Goal: Navigation & Orientation: Find specific page/section

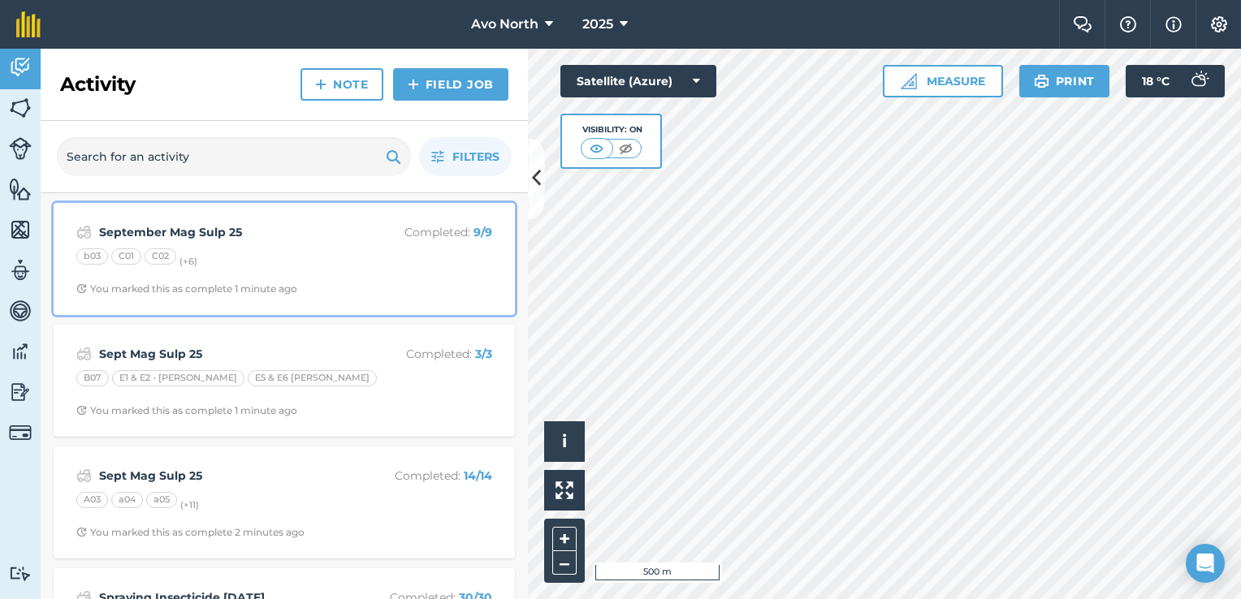
click at [244, 234] on strong "September Mag Sulp 25" at bounding box center [227, 232] width 257 height 18
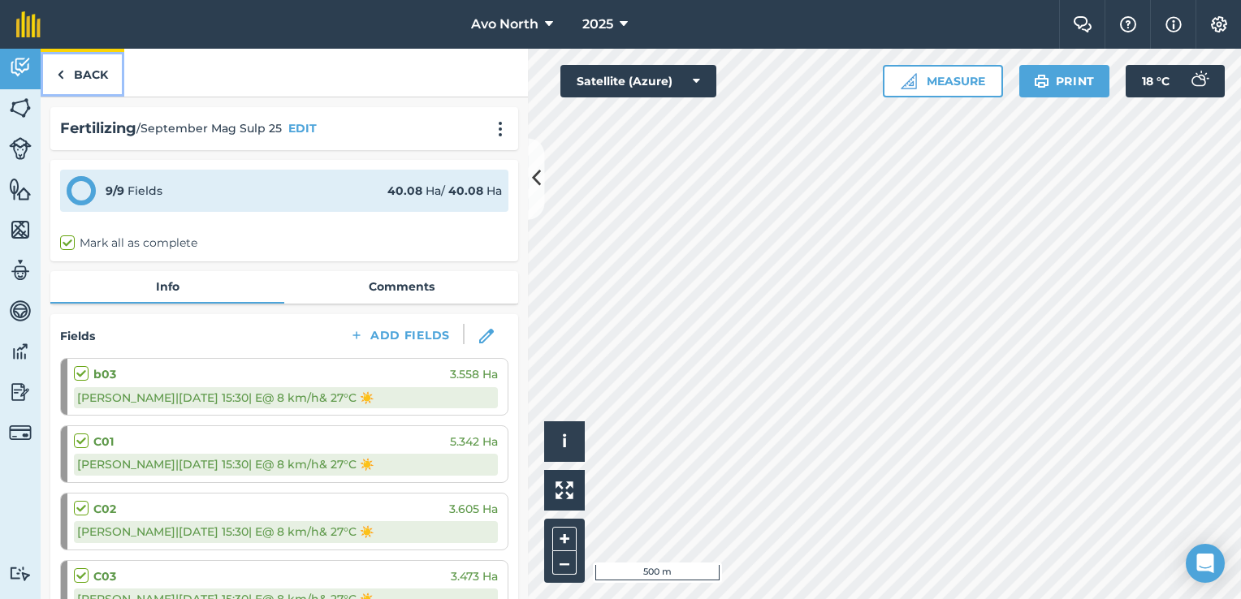
click at [58, 68] on img at bounding box center [60, 74] width 7 height 19
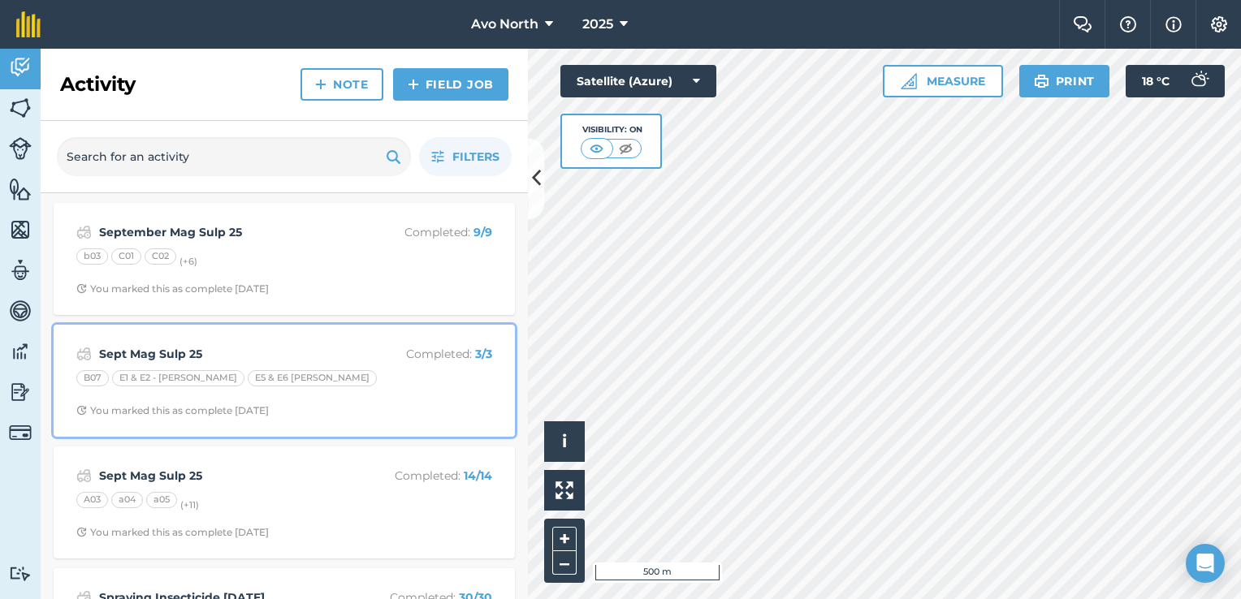
click at [248, 374] on div "E5 & E6 [PERSON_NAME]" at bounding box center [312, 378] width 129 height 16
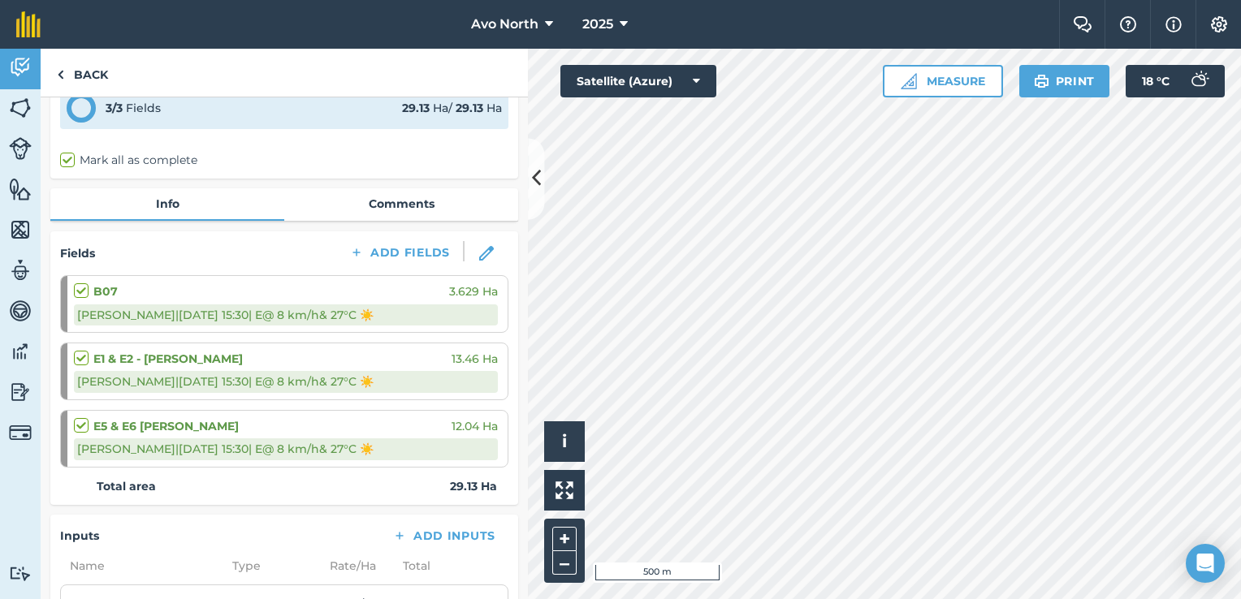
scroll to position [81, 0]
click at [58, 72] on img at bounding box center [60, 74] width 7 height 19
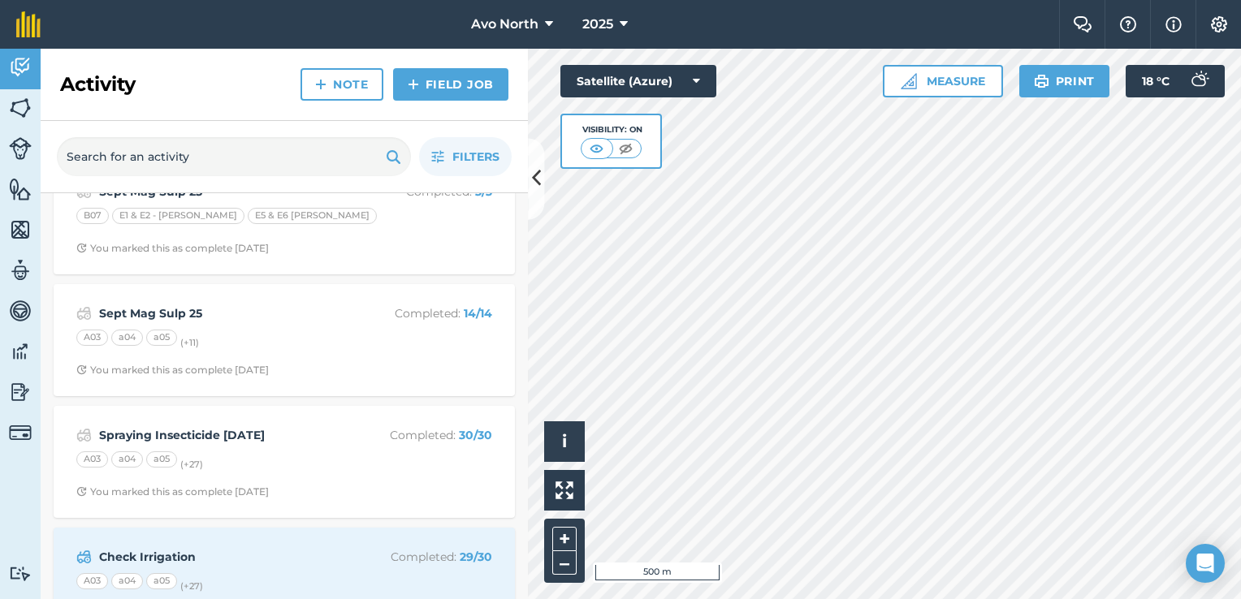
scroll to position [244, 0]
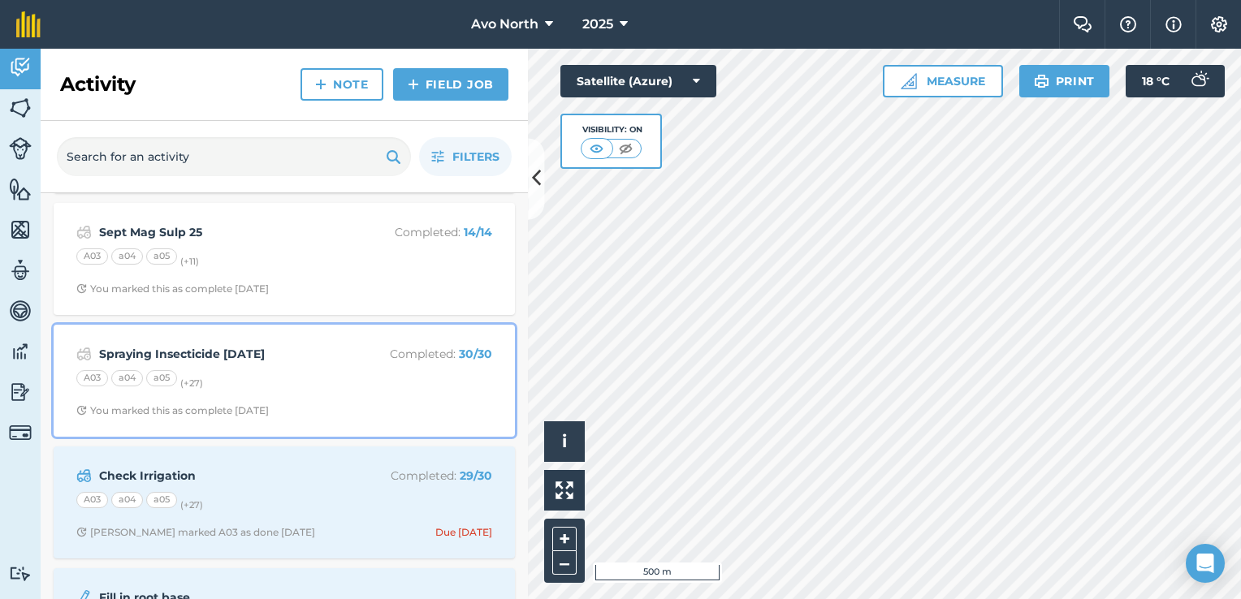
click at [253, 383] on div "A03 a04 a05 (+ 27 )" at bounding box center [284, 380] width 416 height 21
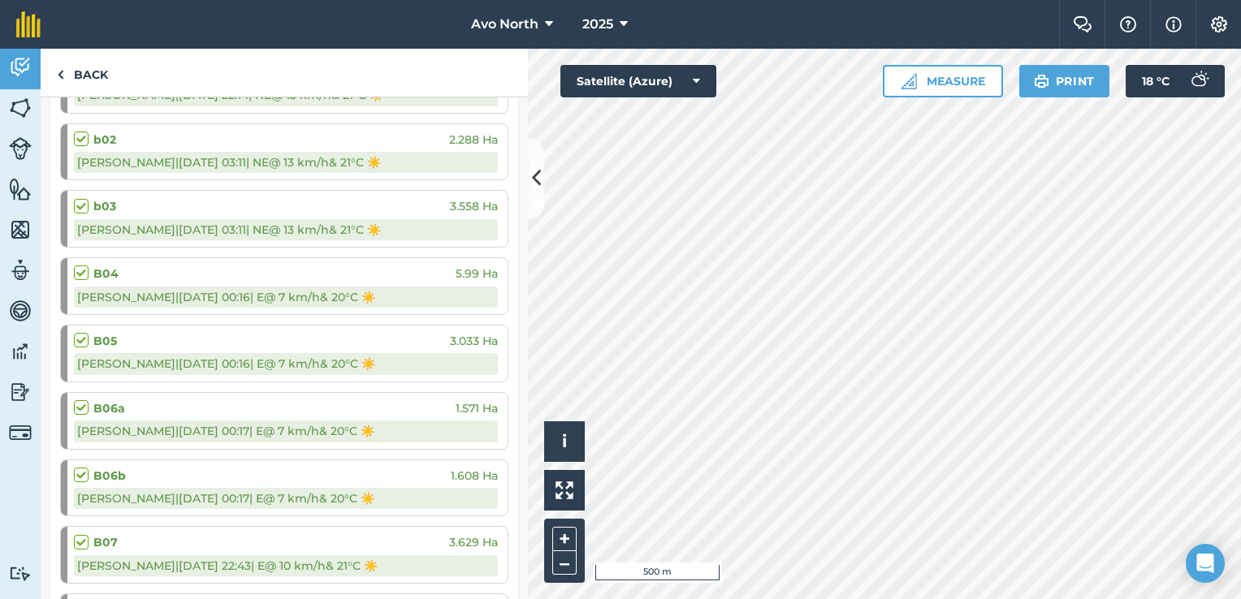
scroll to position [731, 0]
